Goal: Find specific page/section: Find specific page/section

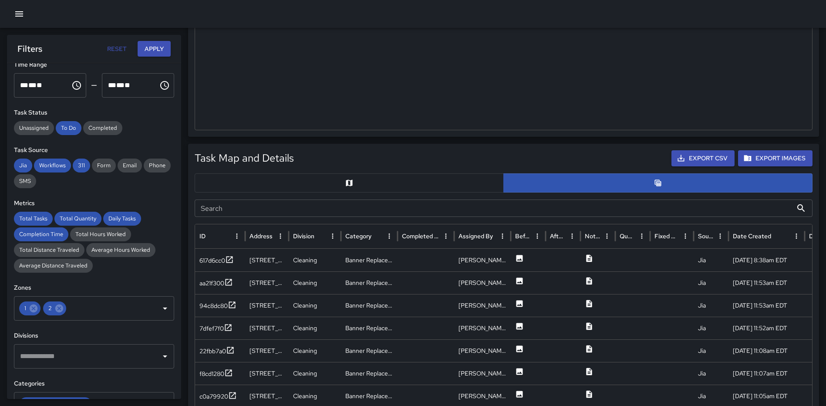
scroll to position [297, 0]
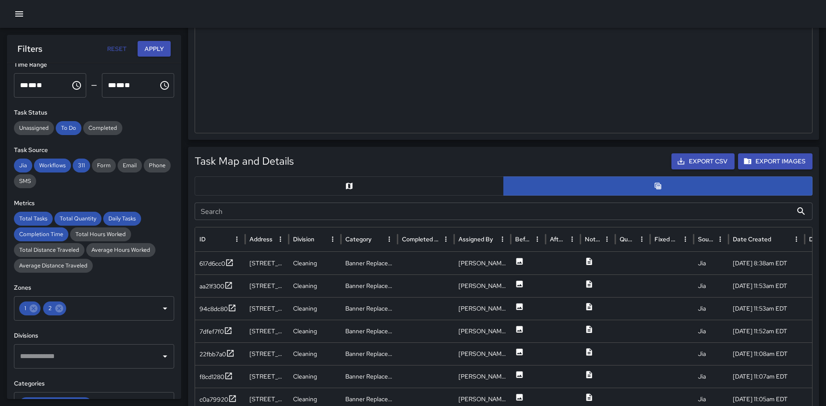
click at [330, 178] on button "button" at bounding box center [349, 185] width 309 height 19
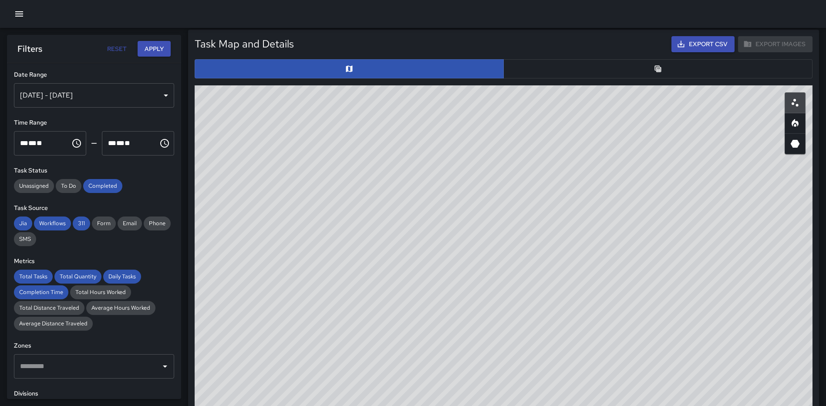
scroll to position [435, 0]
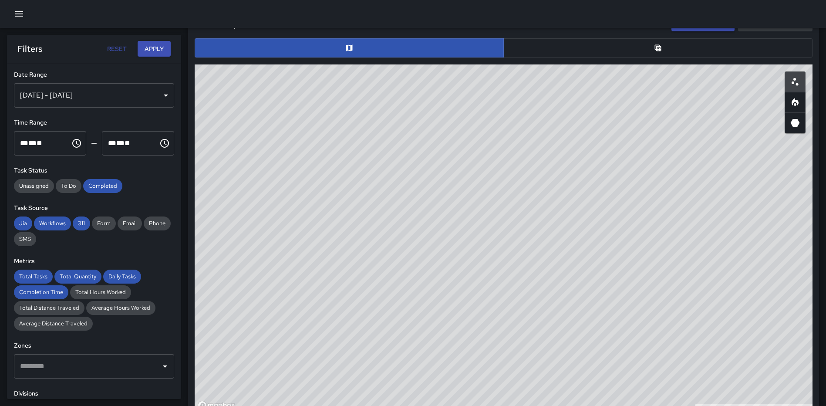
click at [147, 100] on div "[DATE] - [DATE]" at bounding box center [94, 95] width 160 height 24
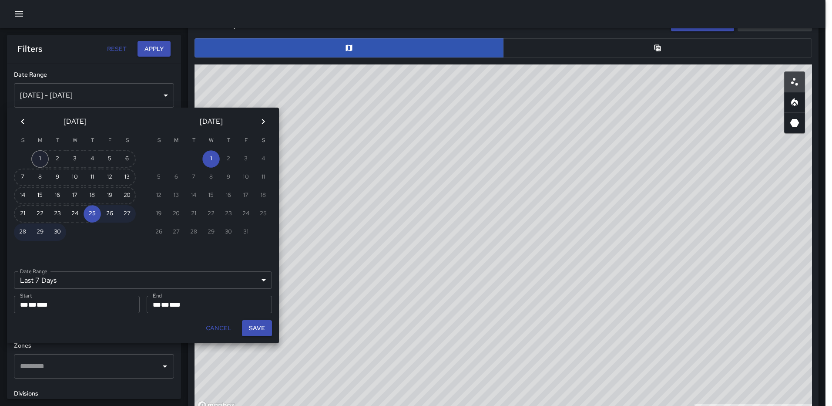
click at [43, 157] on button "1" at bounding box center [39, 158] width 17 height 17
type input "******"
type input "**********"
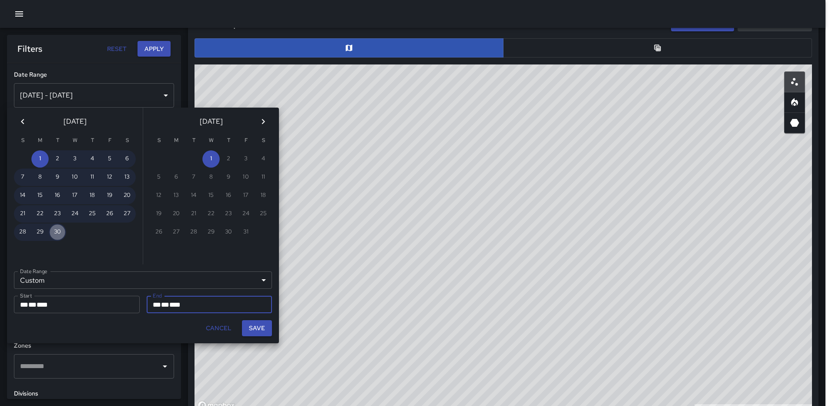
drag, startPoint x: 57, startPoint y: 230, endPoint x: 70, endPoint y: 231, distance: 13.1
click at [57, 230] on button "30" at bounding box center [57, 231] width 17 height 17
type input "**********"
click at [255, 329] on button "Save" at bounding box center [257, 328] width 30 height 16
type input "**********"
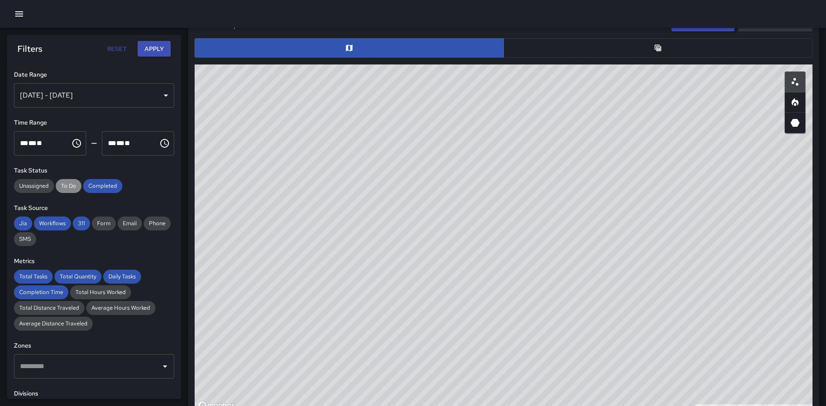
click at [73, 189] on span "To Do" at bounding box center [69, 186] width 26 height 9
click at [112, 187] on span "Completed" at bounding box center [102, 186] width 39 height 9
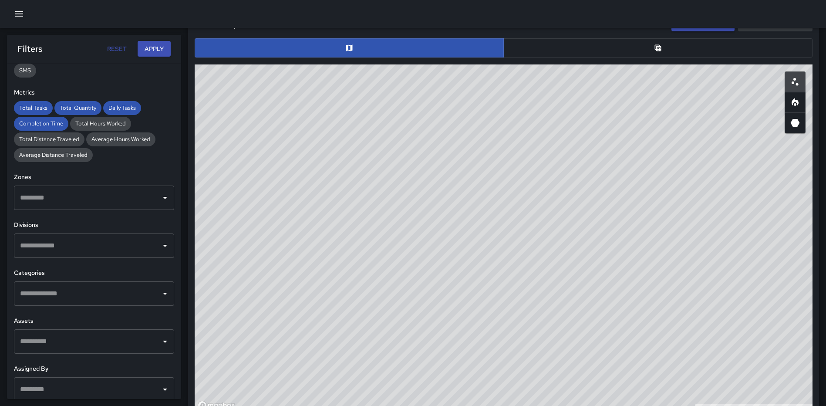
scroll to position [174, 0]
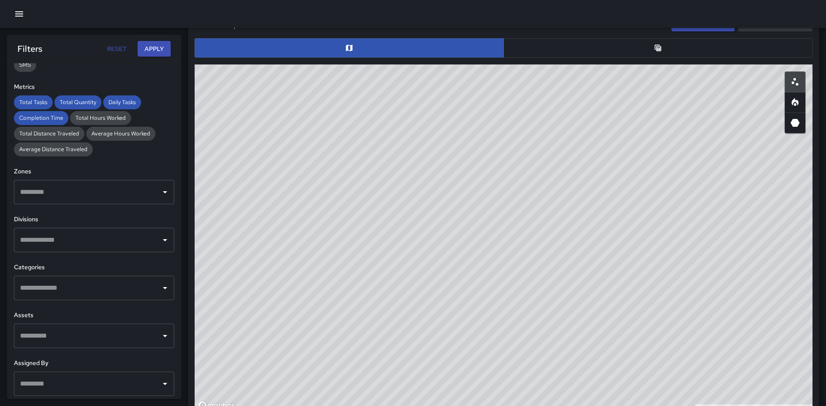
click at [94, 290] on input "text" at bounding box center [87, 287] width 139 height 17
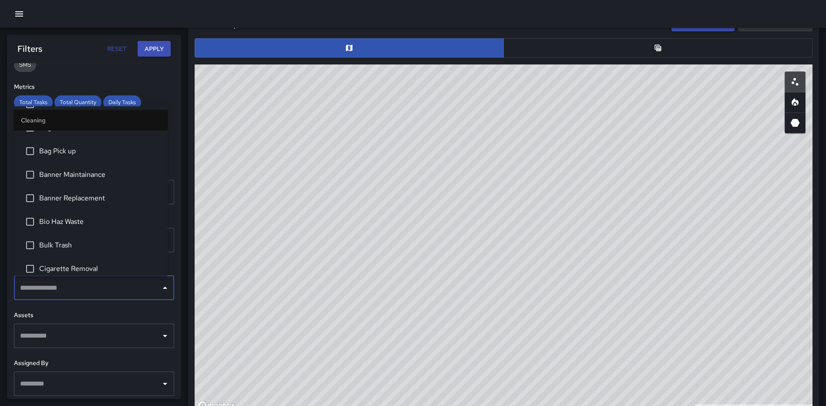
scroll to position [87, 0]
click at [84, 201] on span "Banner Replacement" at bounding box center [99, 196] width 121 height 10
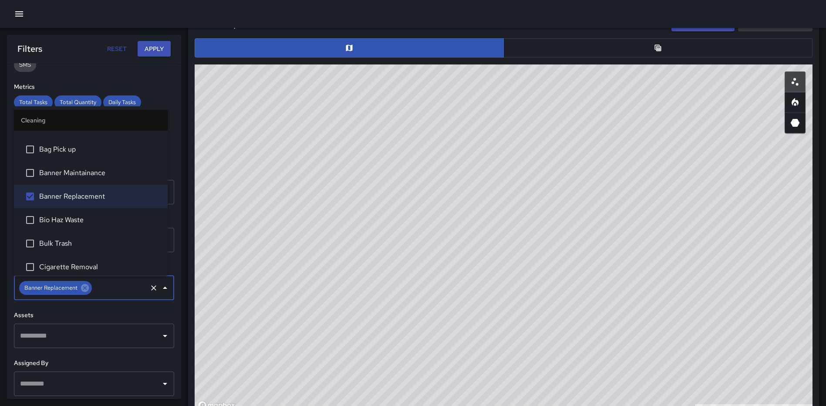
click at [153, 44] on button "Apply" at bounding box center [154, 49] width 33 height 16
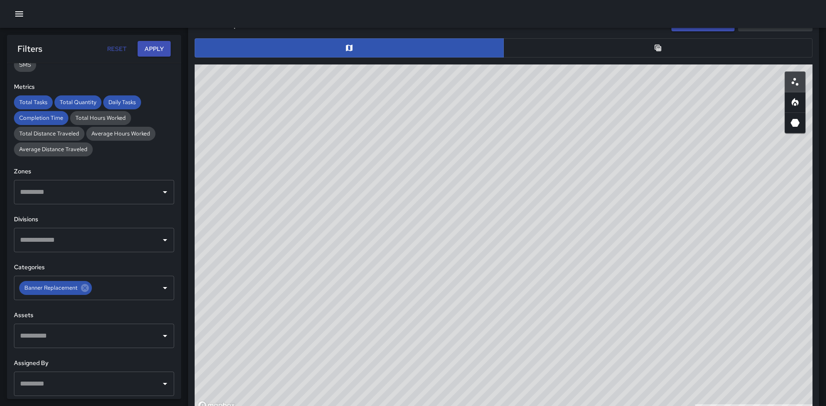
scroll to position [435, 0]
drag, startPoint x: 571, startPoint y: 213, endPoint x: 536, endPoint y: 275, distance: 71.3
drag, startPoint x: 536, startPoint y: 275, endPoint x: 511, endPoint y: 253, distance: 33.3
click at [511, 253] on div "© Mapbox © OpenStreetMap Improve this map" at bounding box center [504, 238] width 618 height 348
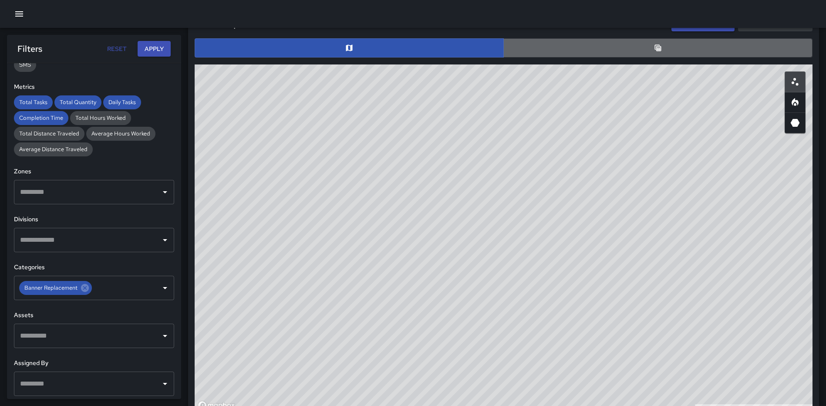
click at [644, 47] on button "button" at bounding box center [657, 47] width 309 height 19
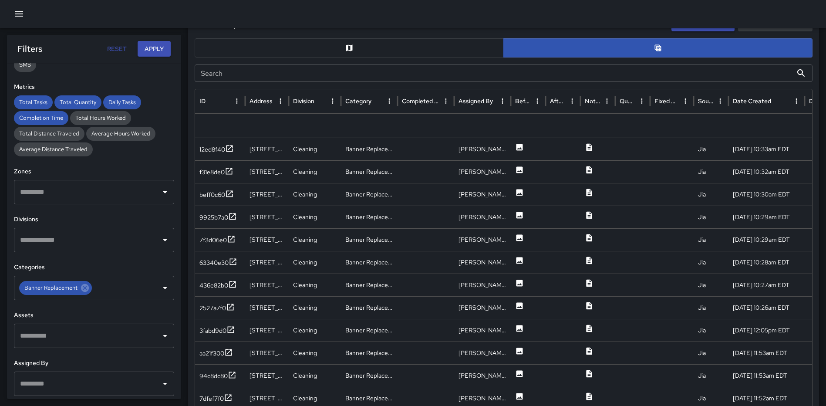
scroll to position [0, 0]
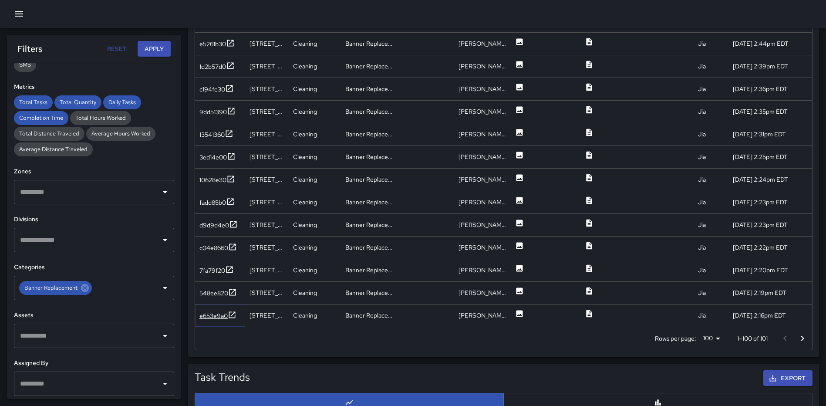
click at [235, 313] on icon at bounding box center [232, 314] width 9 height 9
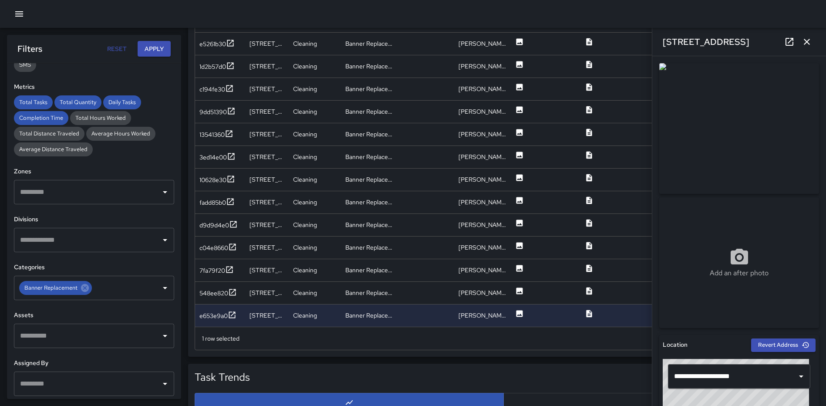
click at [804, 44] on icon "button" at bounding box center [807, 42] width 6 height 6
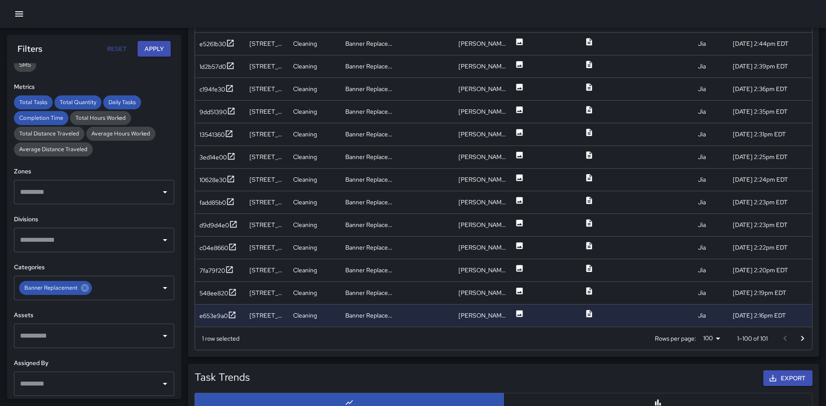
click at [801, 336] on icon "Go to next page" at bounding box center [802, 338] width 10 height 10
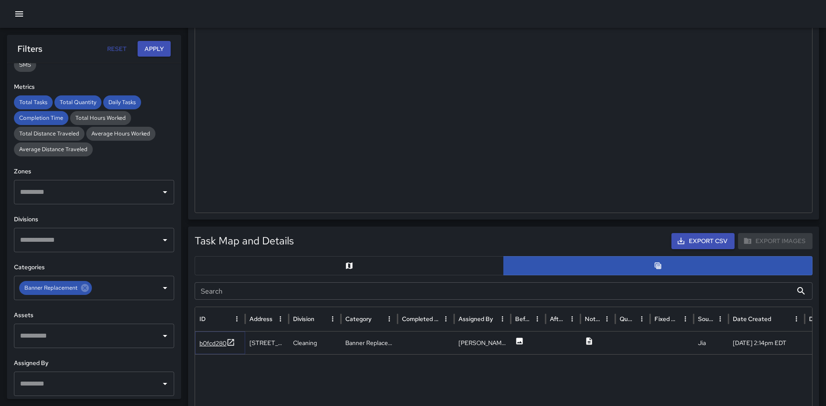
click at [231, 341] on icon at bounding box center [230, 342] width 9 height 9
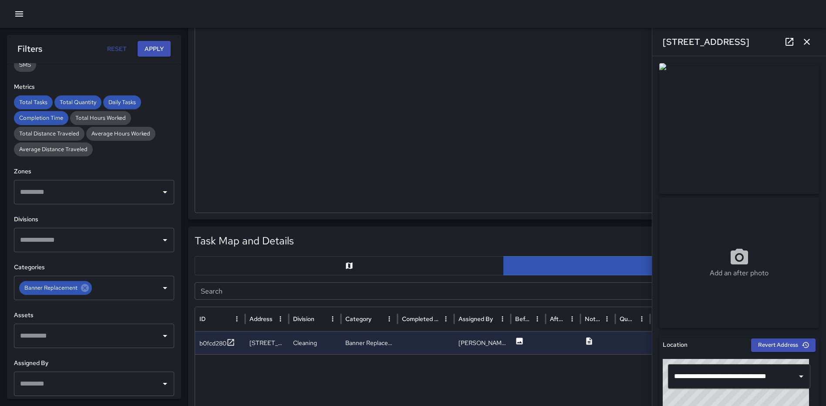
click at [804, 42] on icon "button" at bounding box center [806, 42] width 10 height 10
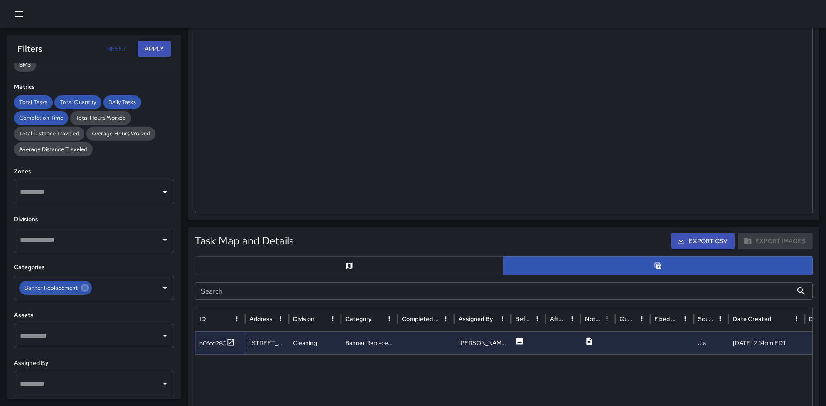
click at [233, 343] on icon at bounding box center [230, 342] width 9 height 9
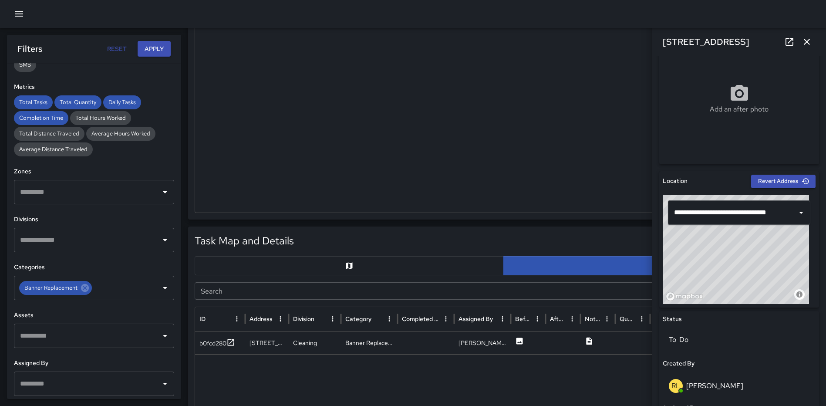
click at [807, 43] on icon "button" at bounding box center [807, 42] width 6 height 6
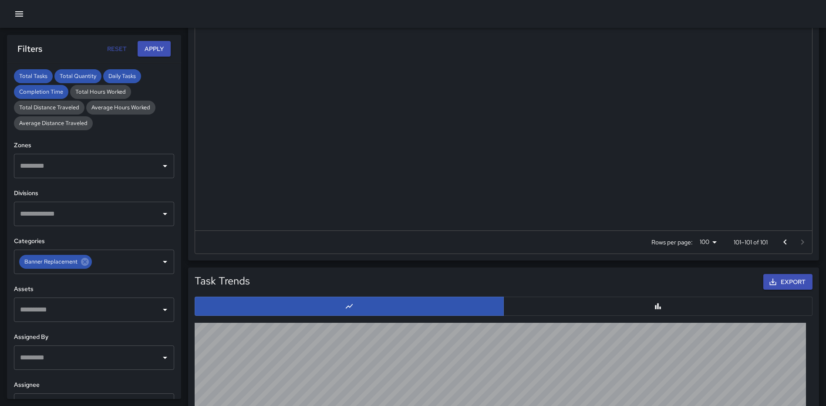
click at [784, 239] on icon "Go to previous page" at bounding box center [785, 242] width 10 height 10
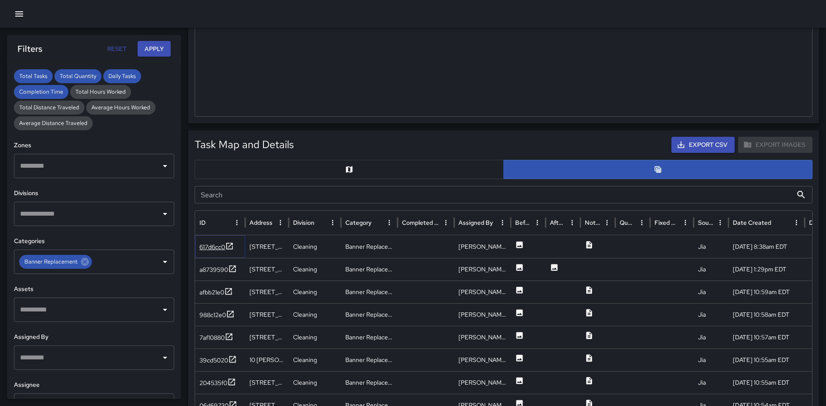
click at [230, 246] on icon at bounding box center [229, 246] width 9 height 9
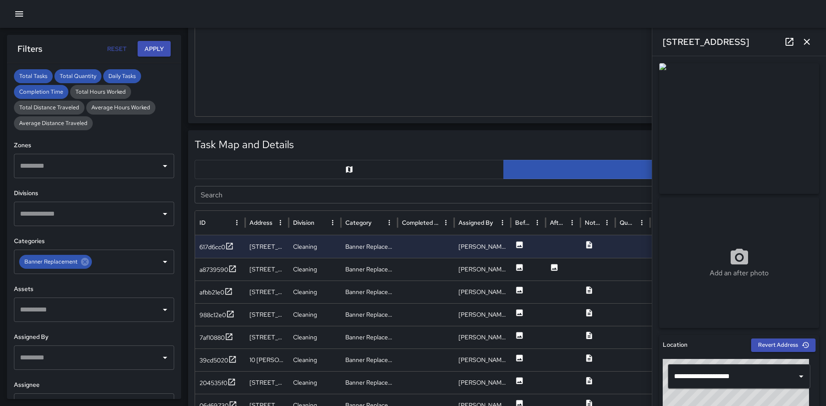
click at [808, 42] on icon "button" at bounding box center [806, 42] width 10 height 10
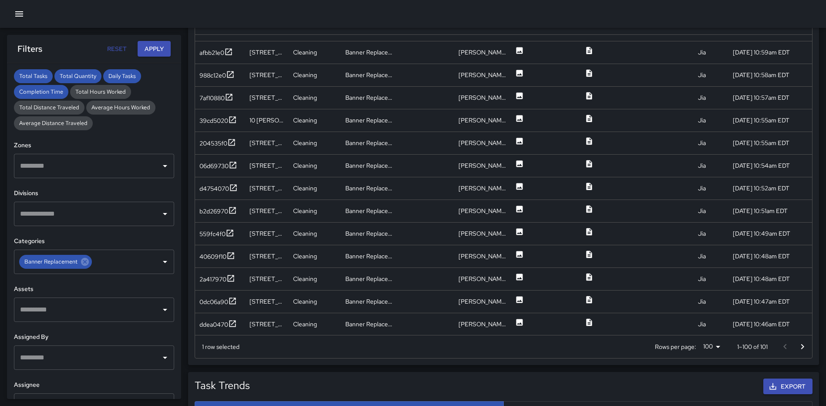
scroll to position [57, 0]
click at [233, 298] on icon at bounding box center [230, 299] width 9 height 9
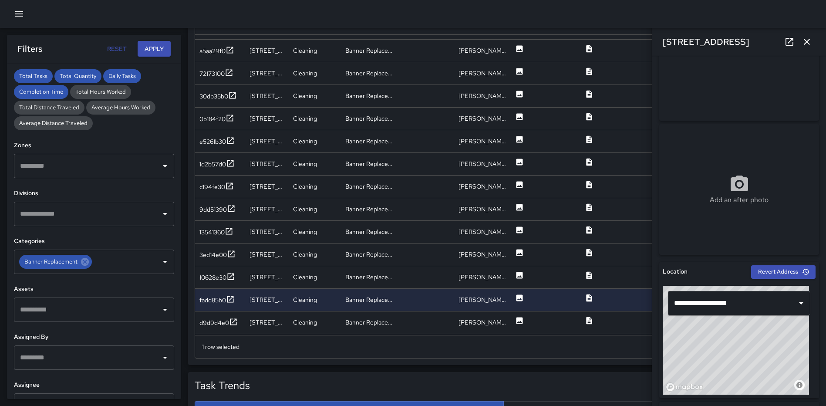
click at [805, 43] on icon "button" at bounding box center [807, 42] width 6 height 6
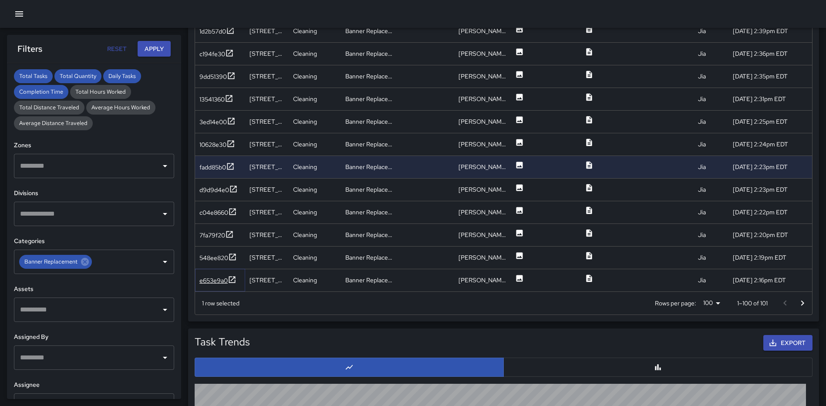
click at [235, 277] on icon at bounding box center [232, 279] width 7 height 7
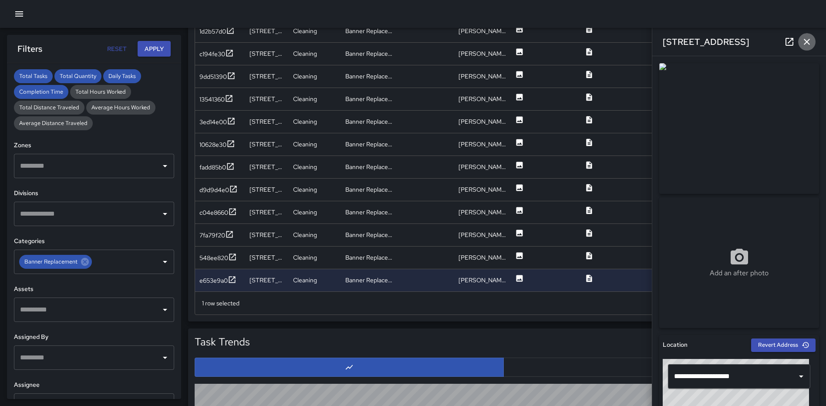
click at [802, 44] on icon "button" at bounding box center [806, 42] width 10 height 10
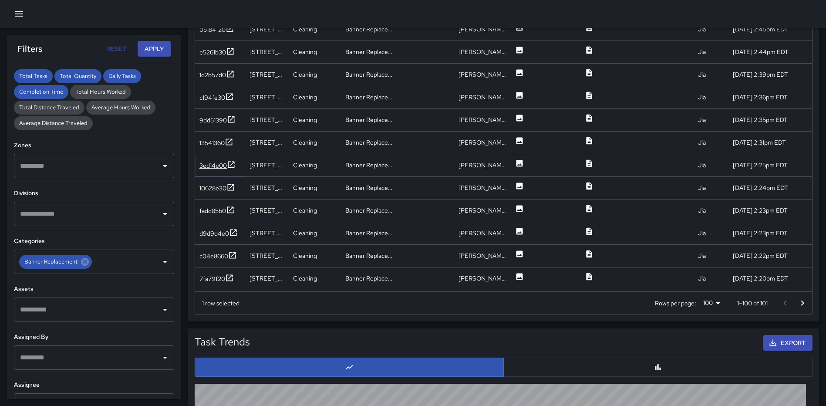
click at [234, 165] on icon at bounding box center [231, 164] width 9 height 9
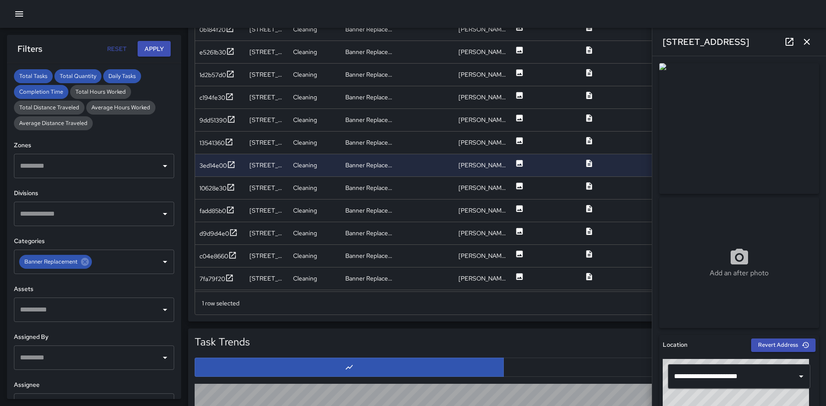
click at [804, 40] on icon "button" at bounding box center [807, 42] width 6 height 6
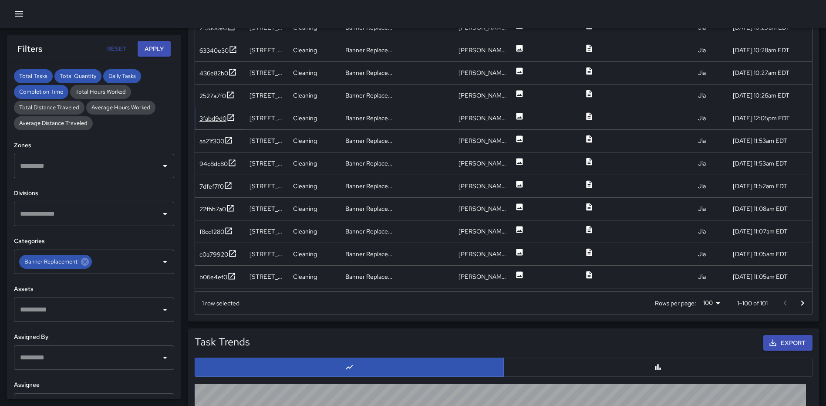
click at [230, 118] on icon at bounding box center [230, 117] width 9 height 9
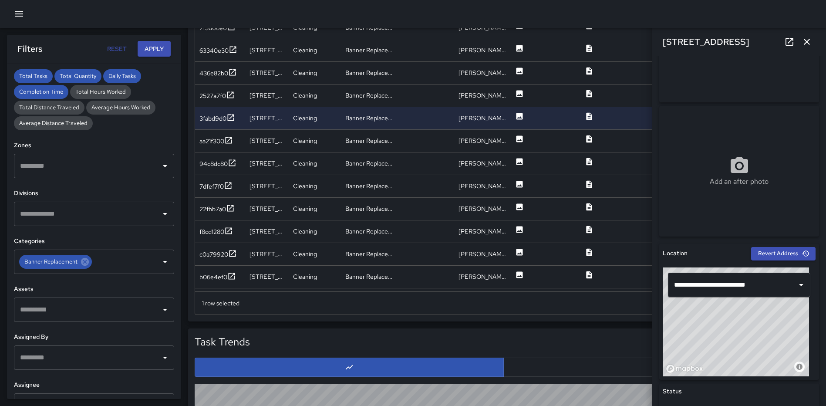
click at [805, 40] on icon "button" at bounding box center [807, 42] width 6 height 6
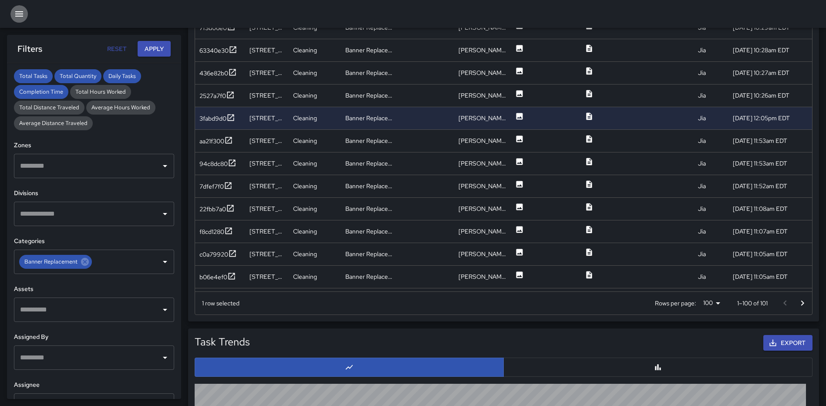
click at [13, 10] on button "button" at bounding box center [18, 13] width 17 height 17
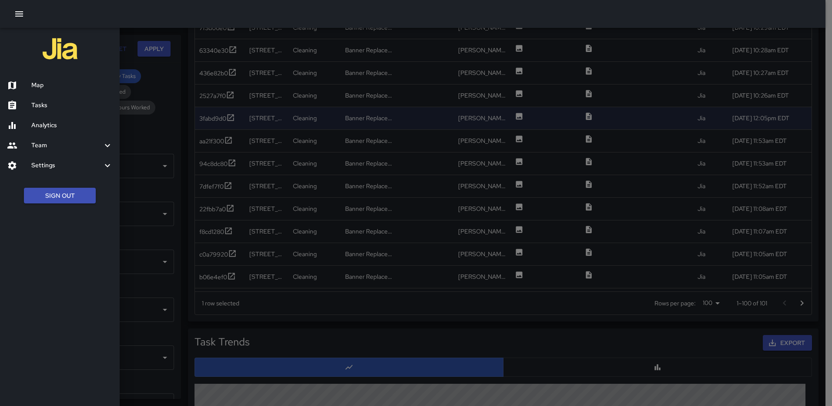
click at [30, 78] on div "Map" at bounding box center [60, 85] width 120 height 20
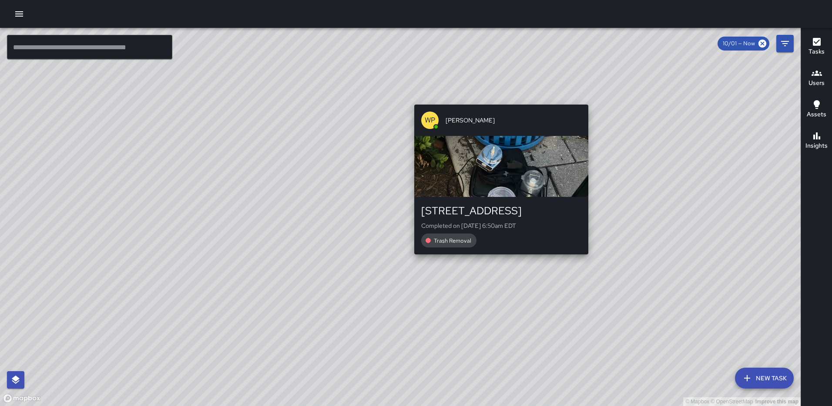
click at [498, 260] on div "© Mapbox © OpenStreetMap Improve this map WP Waverly Phillips 1026 3rd Street N…" at bounding box center [400, 217] width 801 height 378
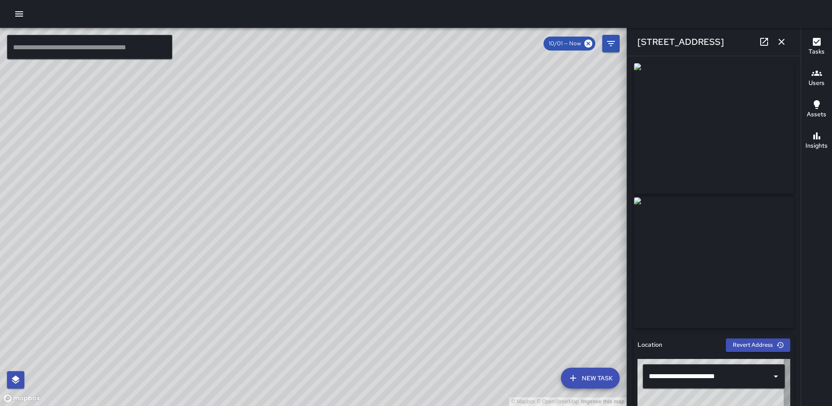
type input "**********"
click at [778, 43] on icon "button" at bounding box center [782, 42] width 10 height 10
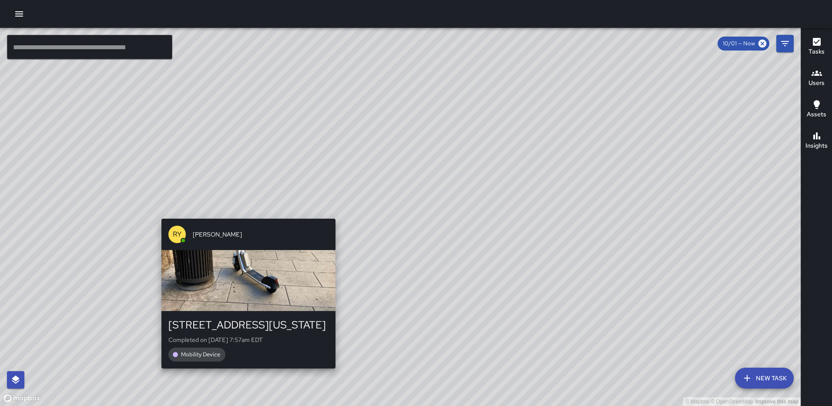
click at [245, 361] on div "Mobility Device" at bounding box center [248, 354] width 160 height 14
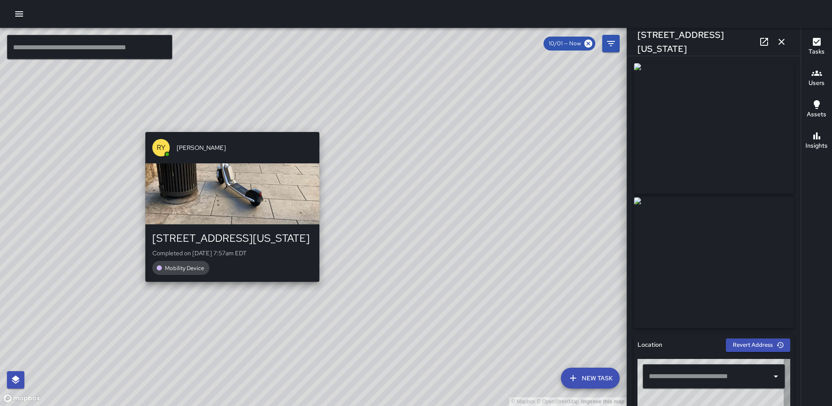
type input "**********"
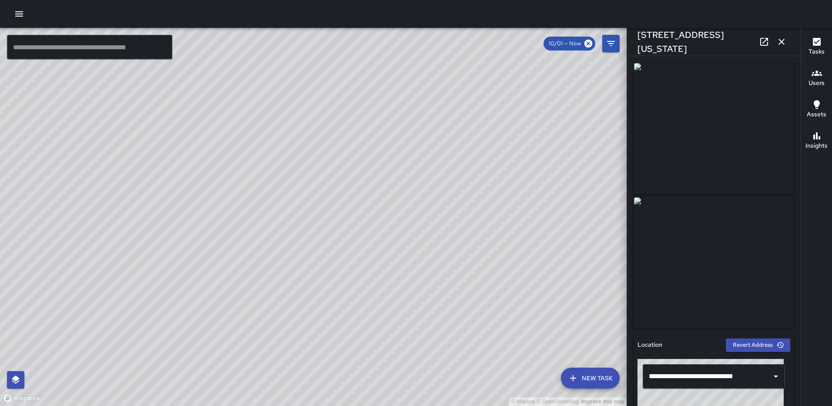
click at [784, 42] on icon "button" at bounding box center [782, 42] width 10 height 10
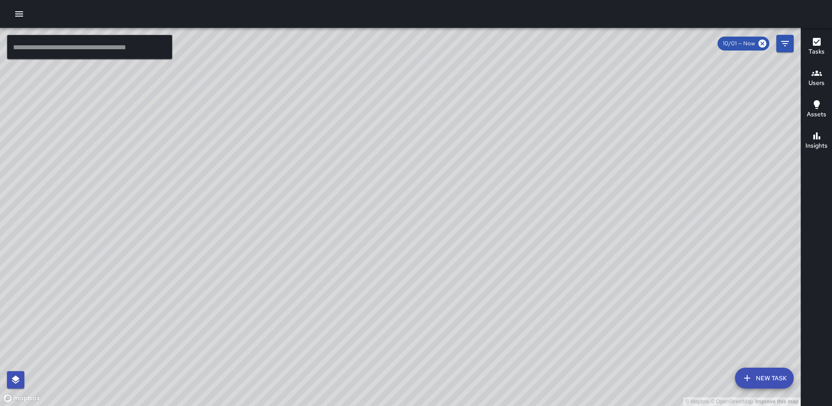
drag, startPoint x: 523, startPoint y: 202, endPoint x: 455, endPoint y: 293, distance: 113.8
click at [456, 294] on div "© Mapbox © OpenStreetMap Improve this map" at bounding box center [400, 217] width 801 height 378
drag, startPoint x: 481, startPoint y: 203, endPoint x: 443, endPoint y: 301, distance: 104.8
click at [447, 307] on div "© Mapbox © OpenStreetMap Improve this map" at bounding box center [400, 217] width 801 height 378
drag, startPoint x: 445, startPoint y: 214, endPoint x: 447, endPoint y: 194, distance: 20.1
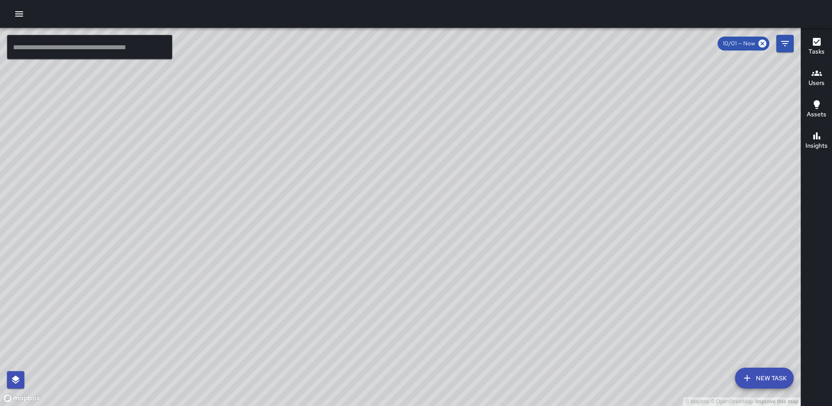
click at [447, 194] on div "© Mapbox © OpenStreetMap Improve this map" at bounding box center [400, 217] width 801 height 378
